Goal: Transaction & Acquisition: Purchase product/service

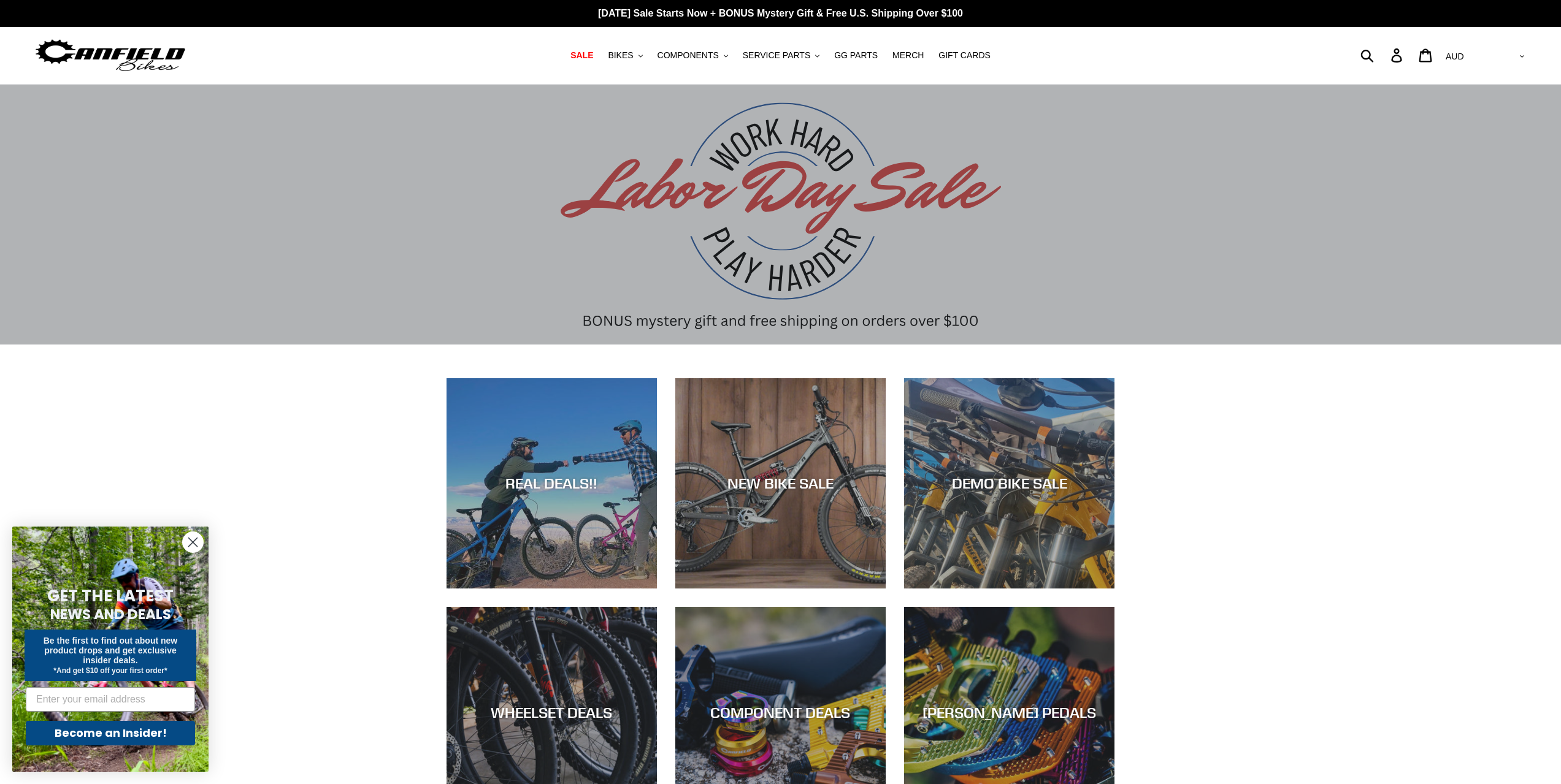
click at [192, 538] on circle "Close dialog" at bounding box center [193, 543] width 20 height 20
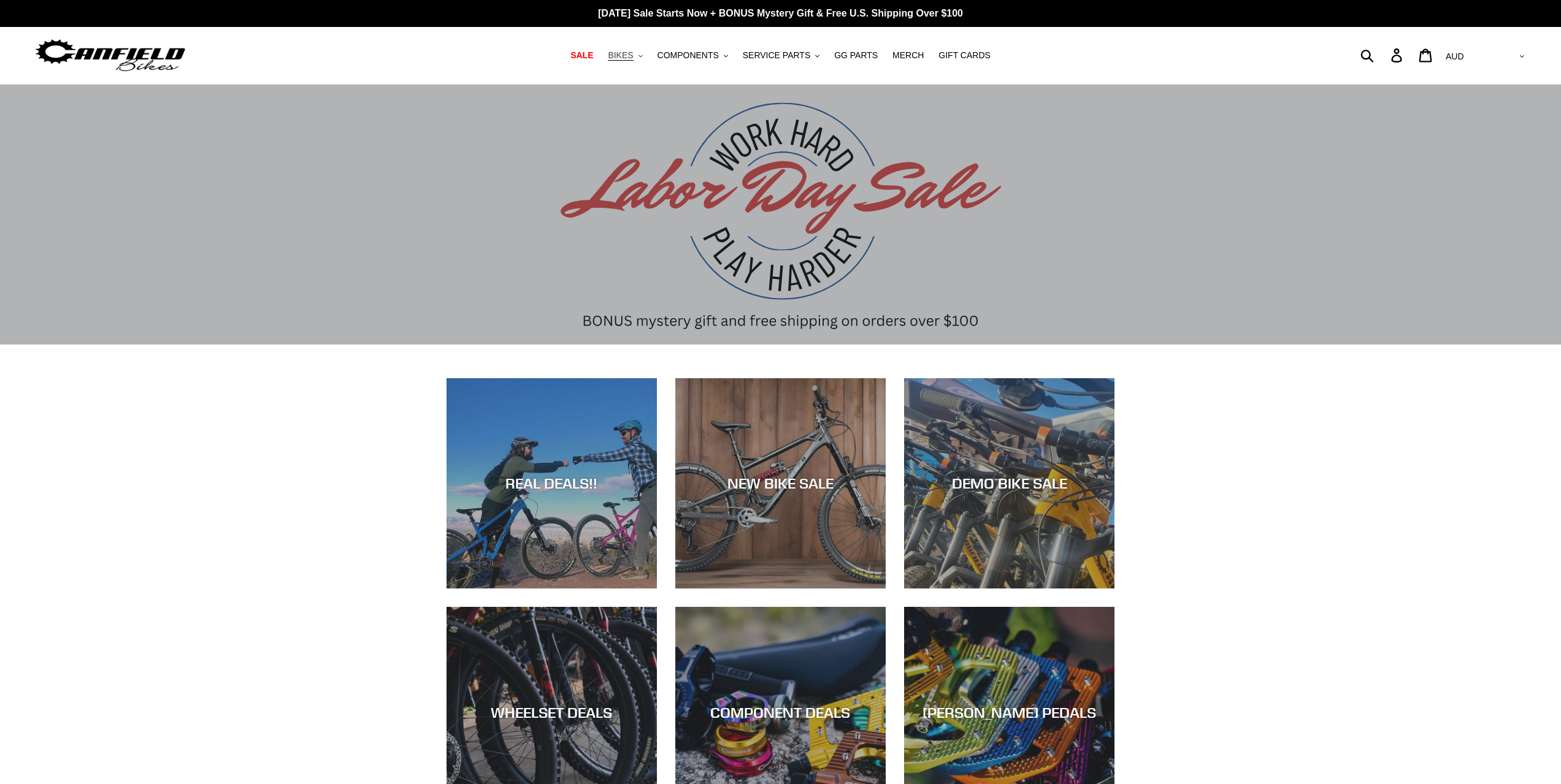
click at [633, 53] on span "BIKES" at bounding box center [620, 55] width 25 height 10
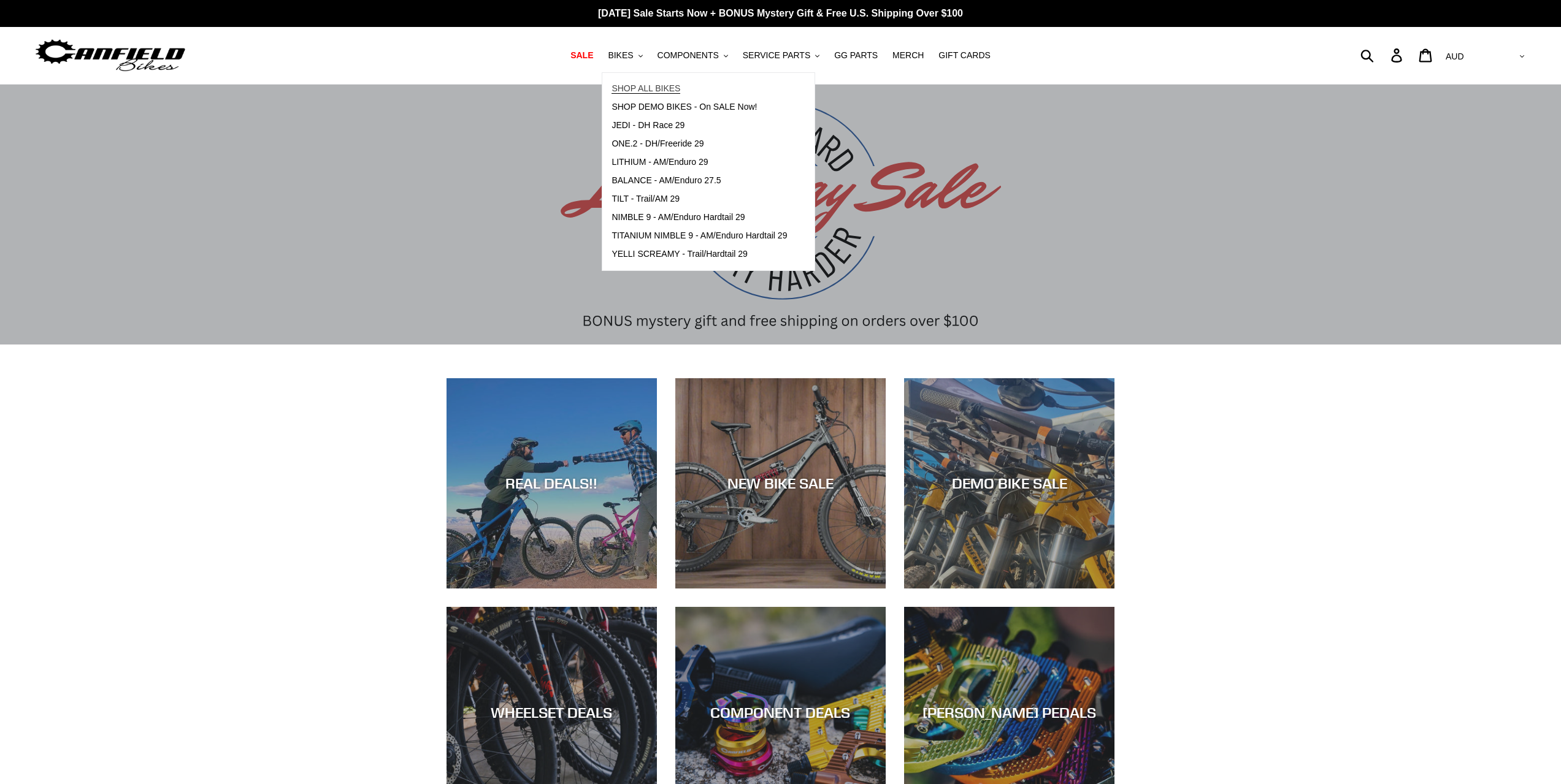
click at [678, 92] on span "SHOP ALL BIKES" at bounding box center [645, 88] width 68 height 10
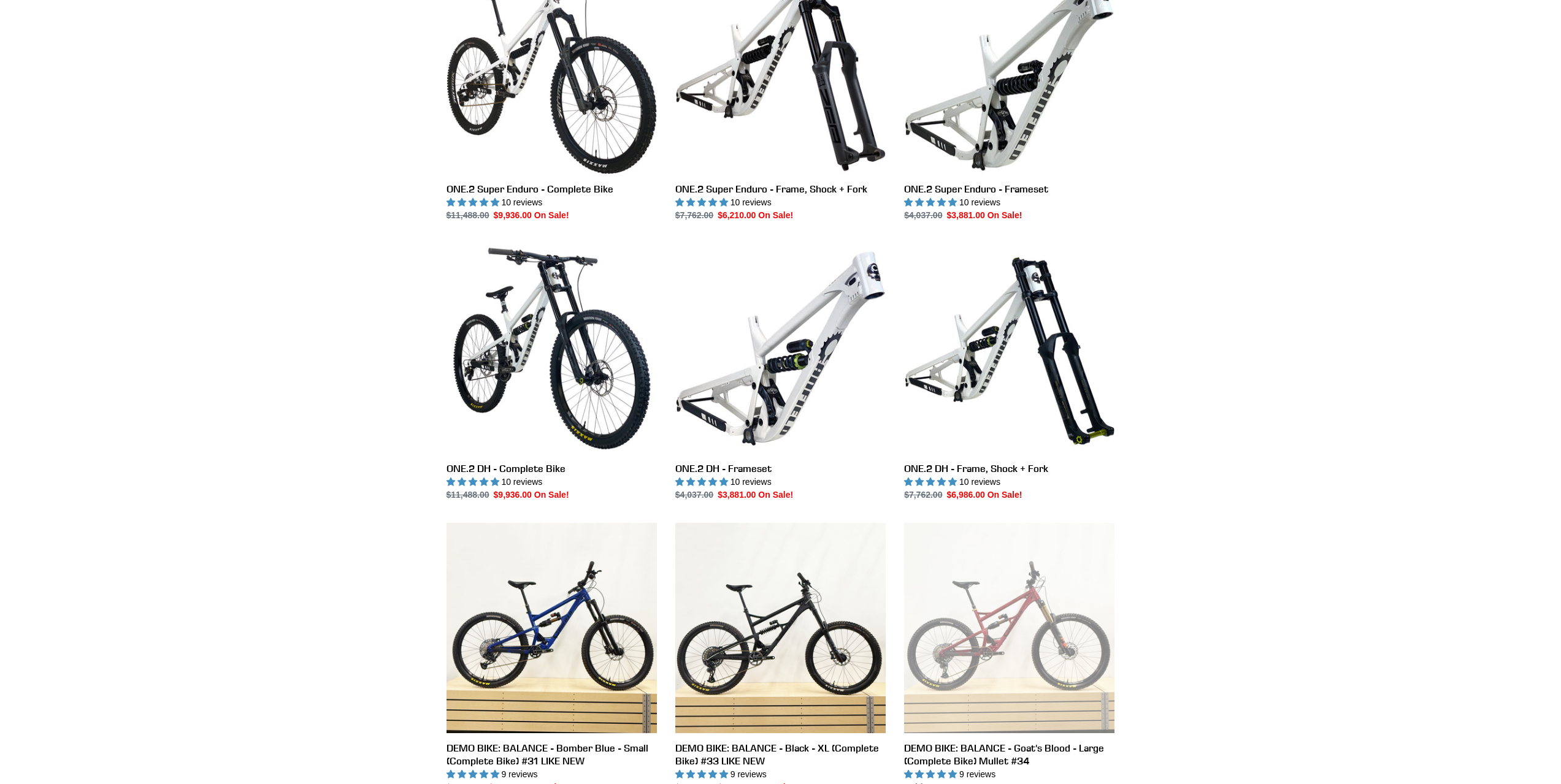
scroll to position [1901, 0]
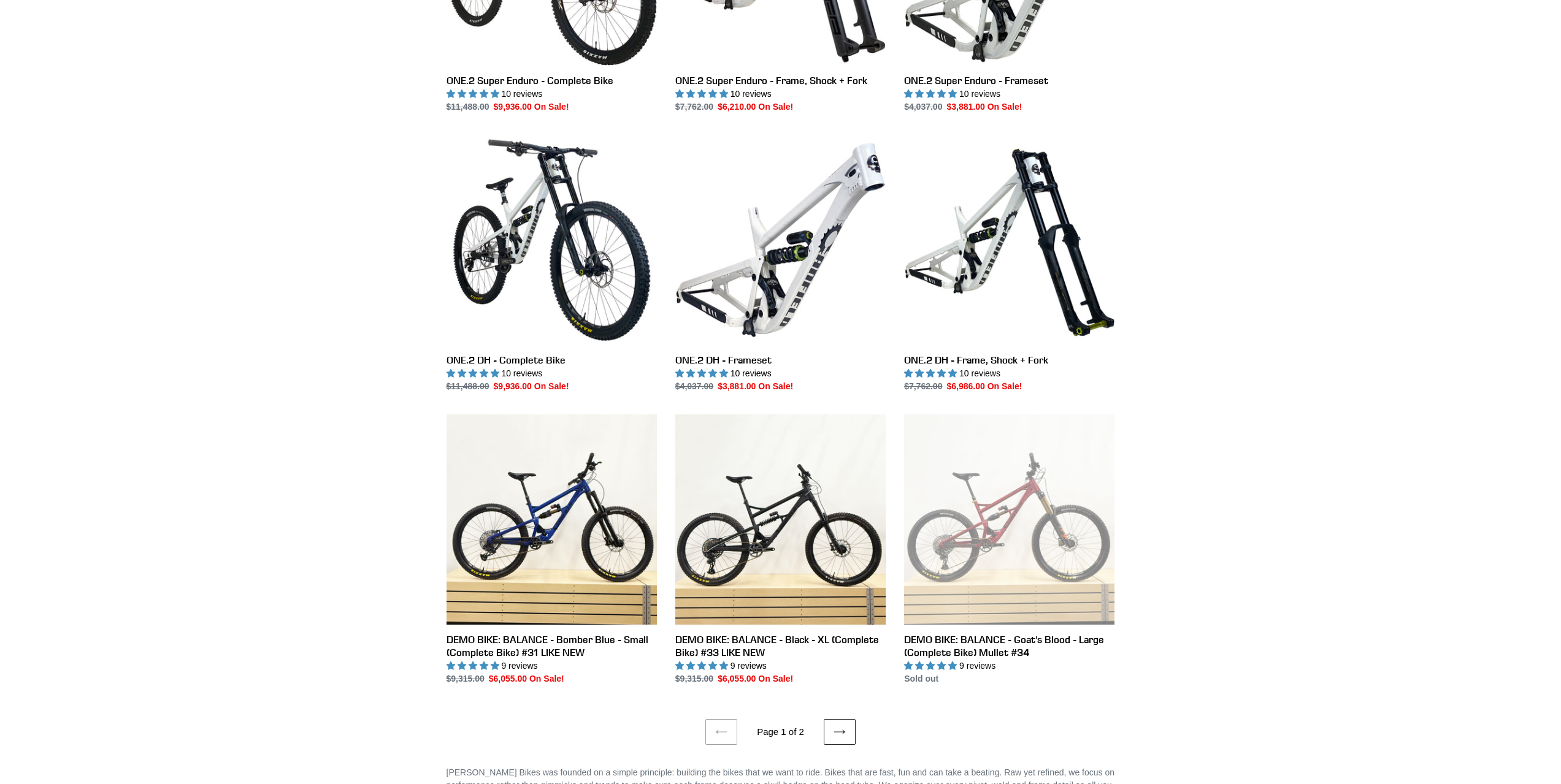
click at [830, 728] on link "Next page" at bounding box center [840, 732] width 31 height 26
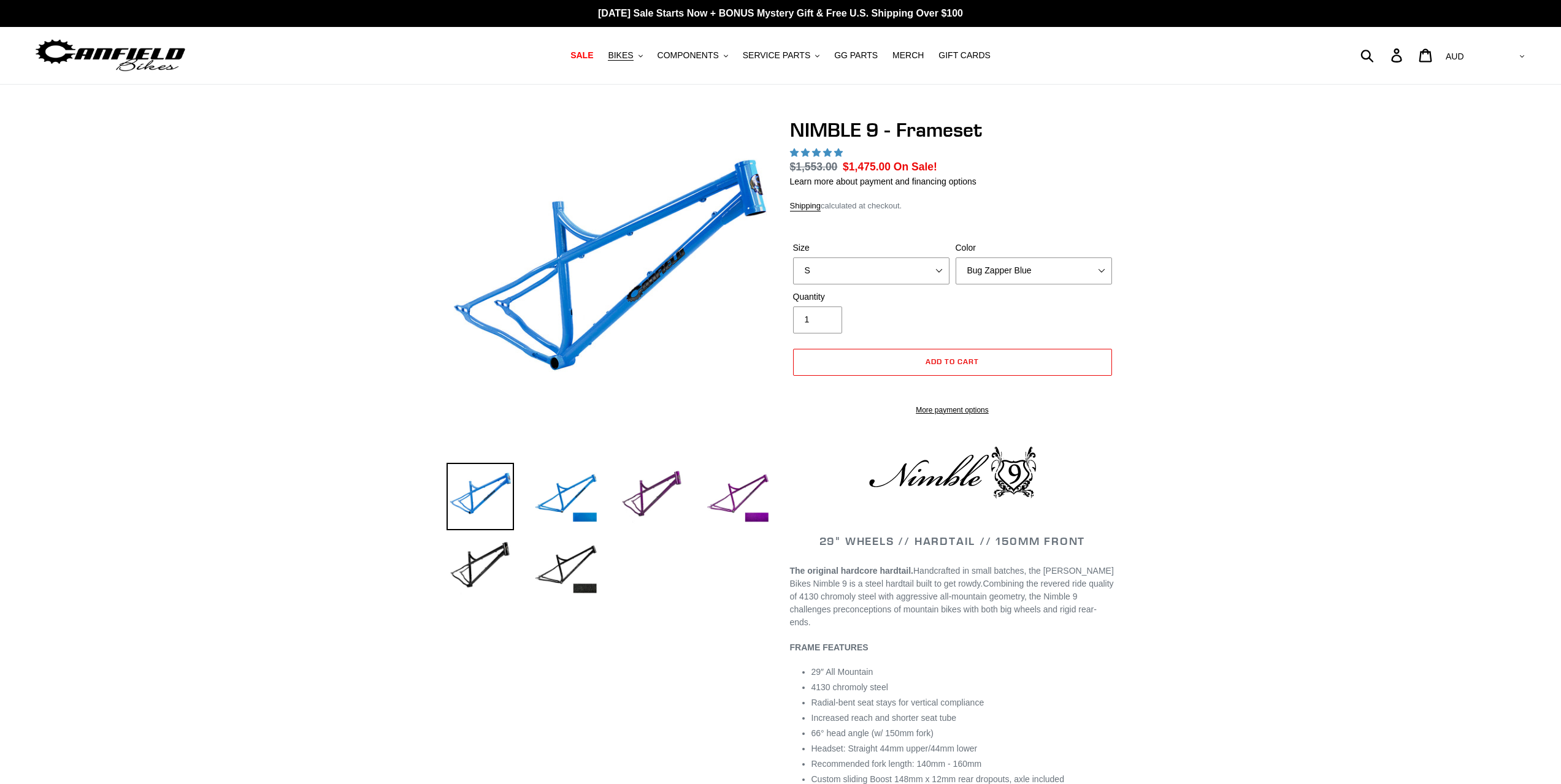
select select "highest-rating"
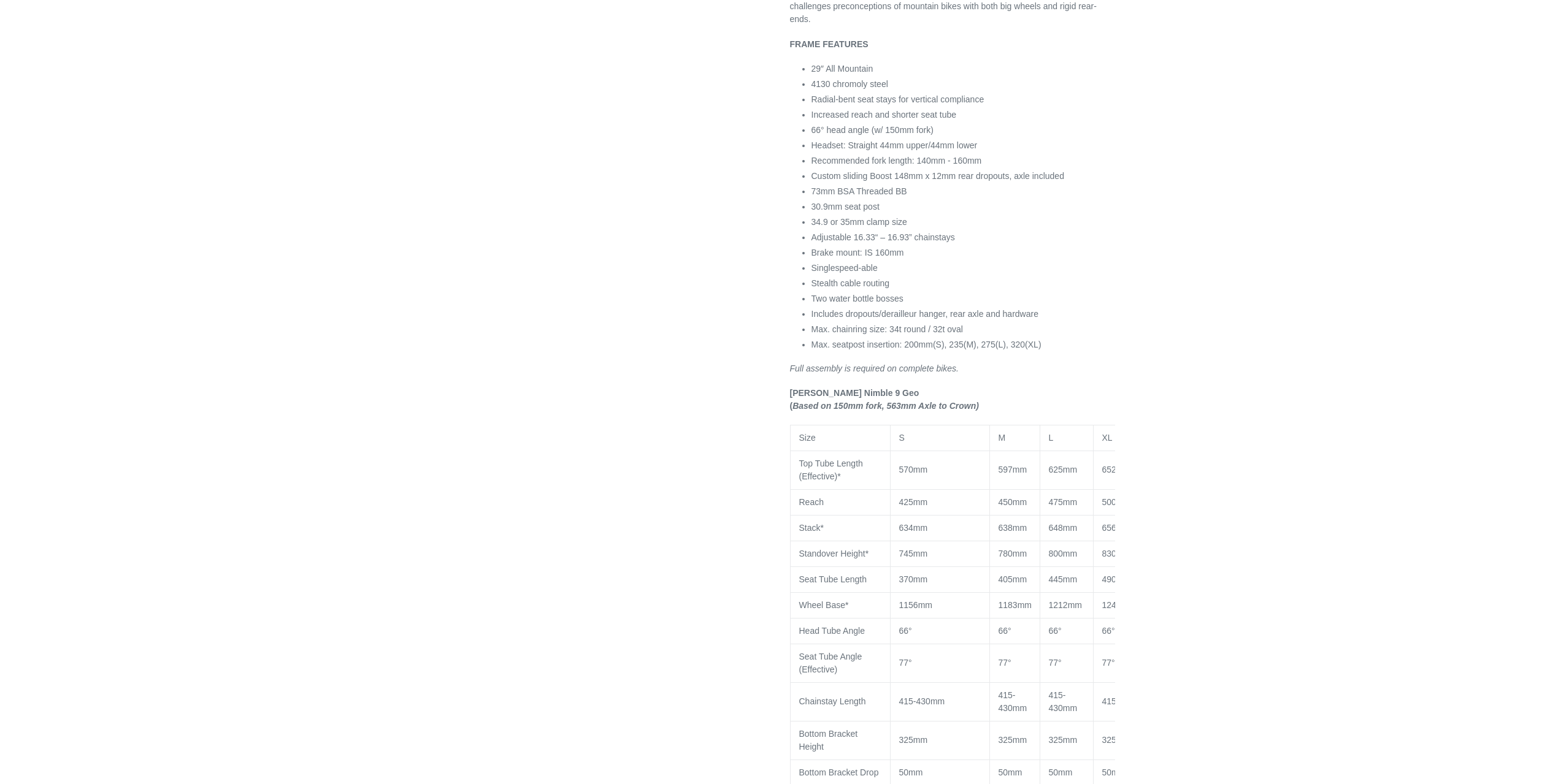
scroll to position [736, 0]
